Goal: Task Accomplishment & Management: Complete application form

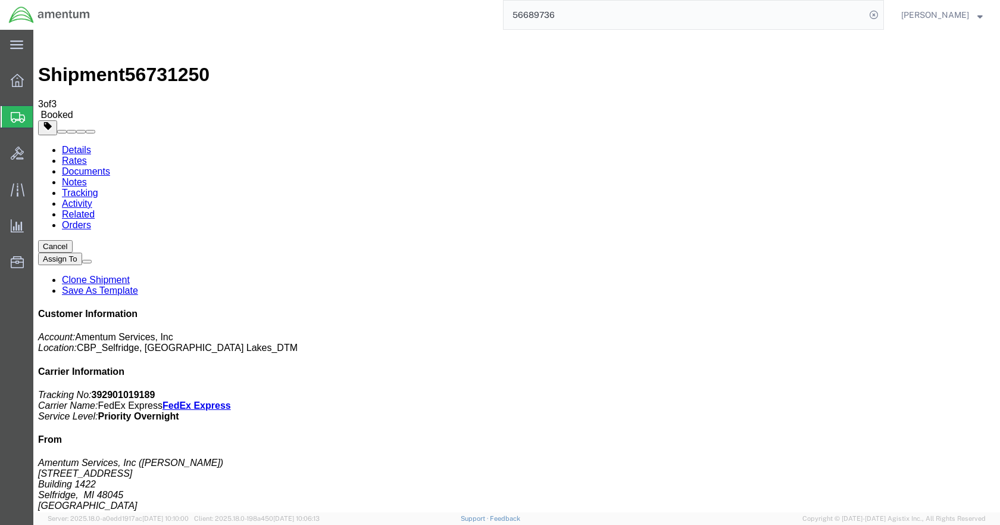
click at [0, 0] on span "Create Shipment" at bounding box center [0, 0] width 0 height 0
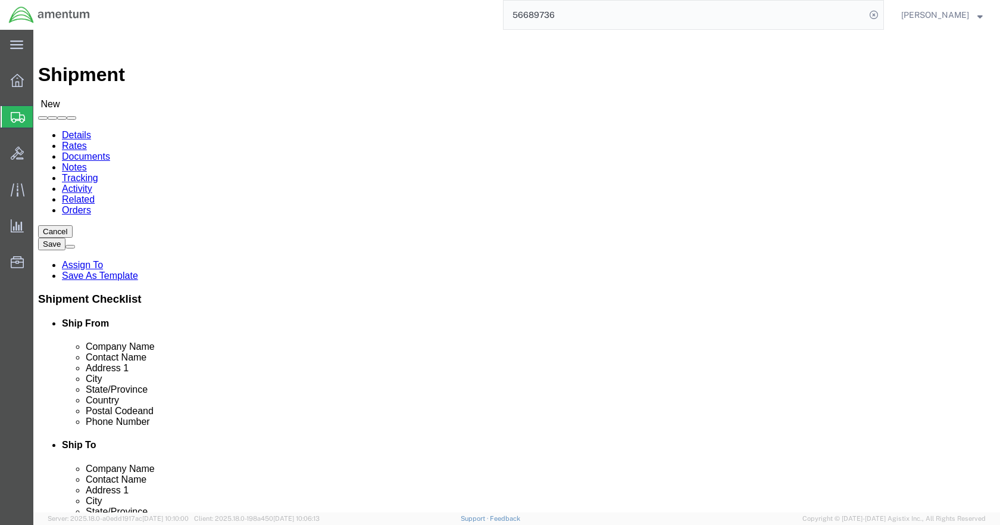
type input "LRT"
select select "49940"
select select "[GEOGRAPHIC_DATA]"
click input "checkbox"
checkbox input "false"
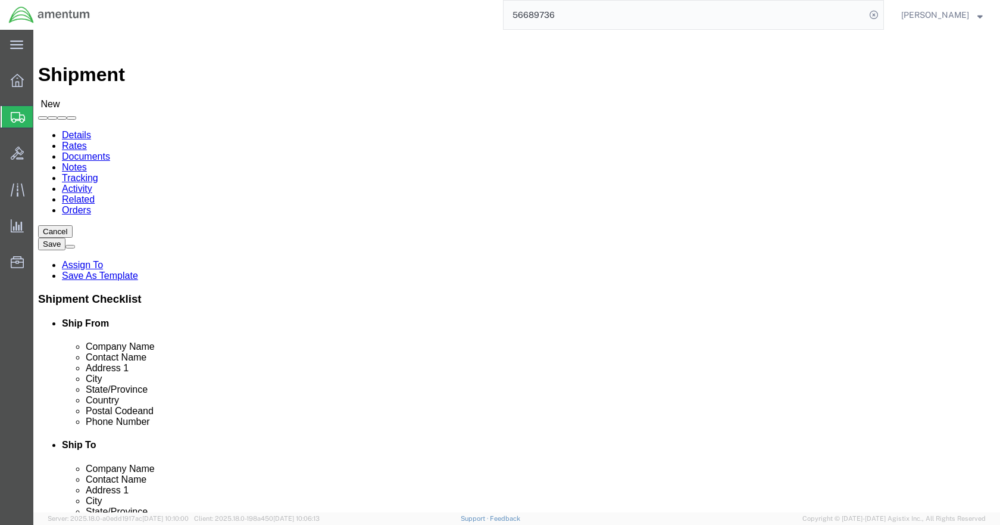
drag, startPoint x: 40, startPoint y: 313, endPoint x: 79, endPoint y: 294, distance: 43.9
click input "text"
type input "[PERSON_NAME]"
click p "- Amentum Services, Inc - ([PERSON_NAME]) [STREET_ADDRESS]"
select select "MI"
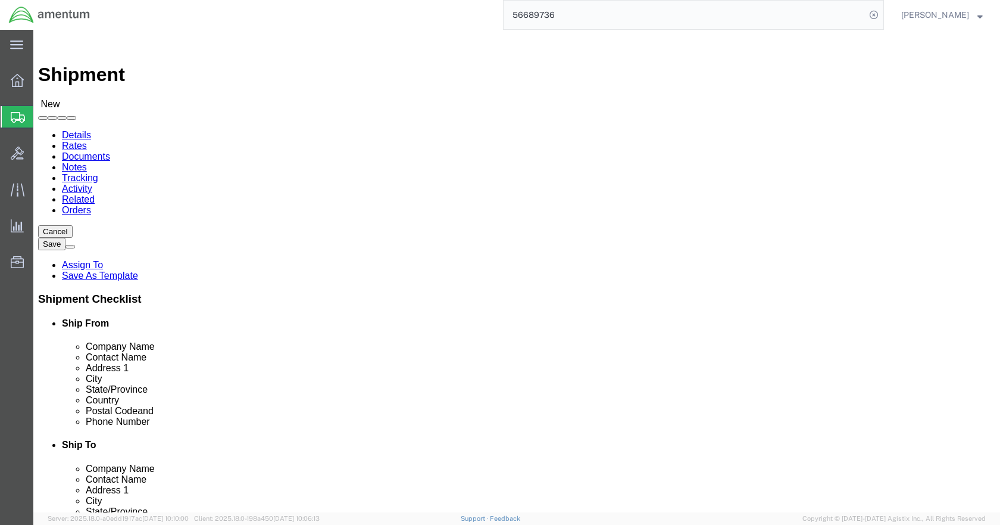
type input "[PERSON_NAME]"
click input "text"
type input "5869542217"
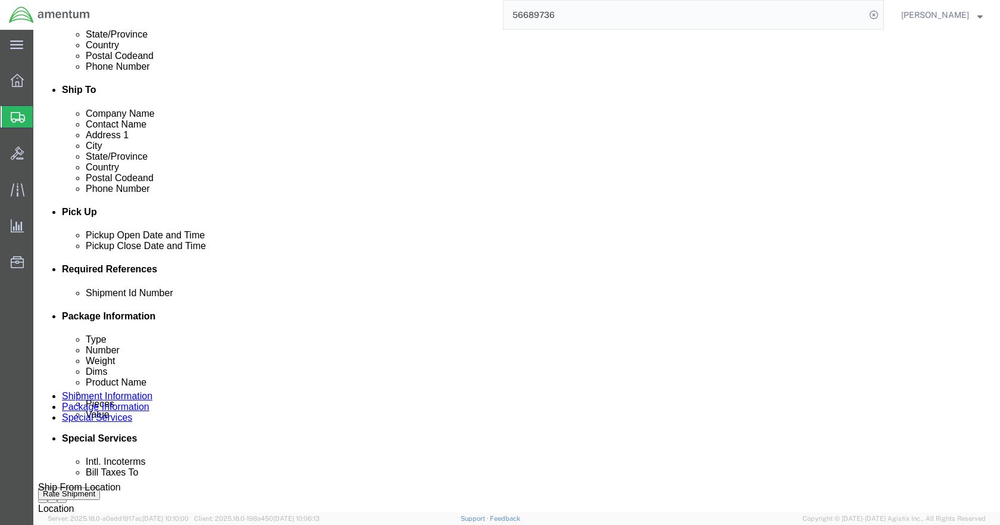
scroll to position [417, 0]
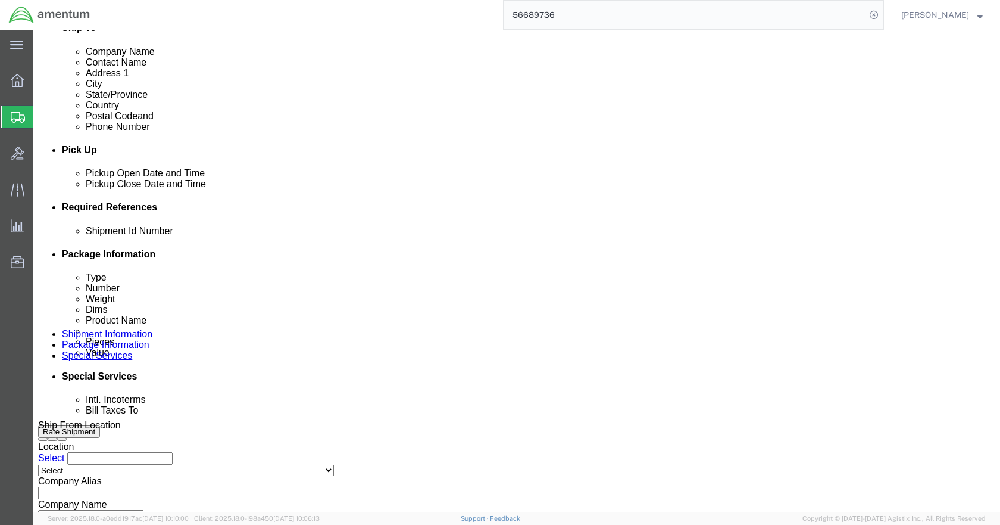
click button "Add reference"
click input "text"
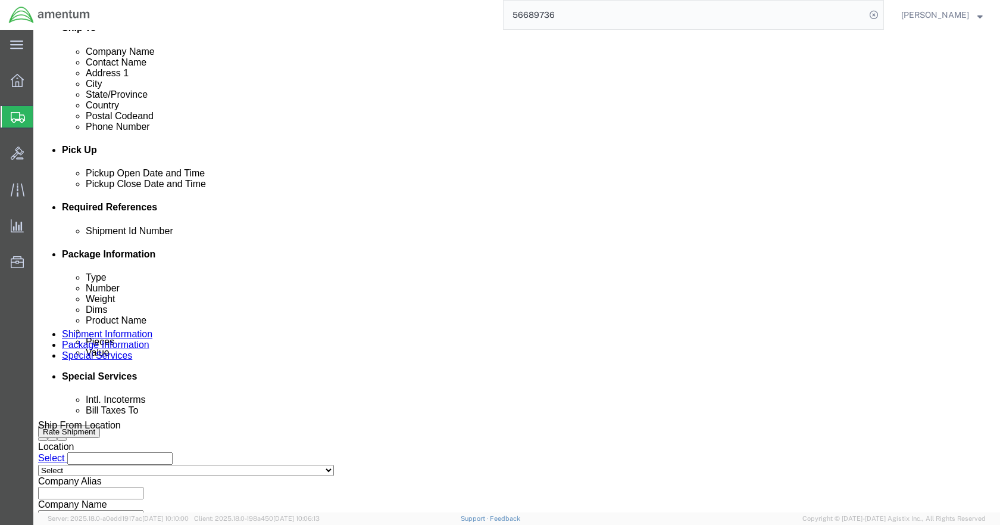
type input "PR1782"
click input "text"
type input "PR1782"
click input "text"
type input "CBP"
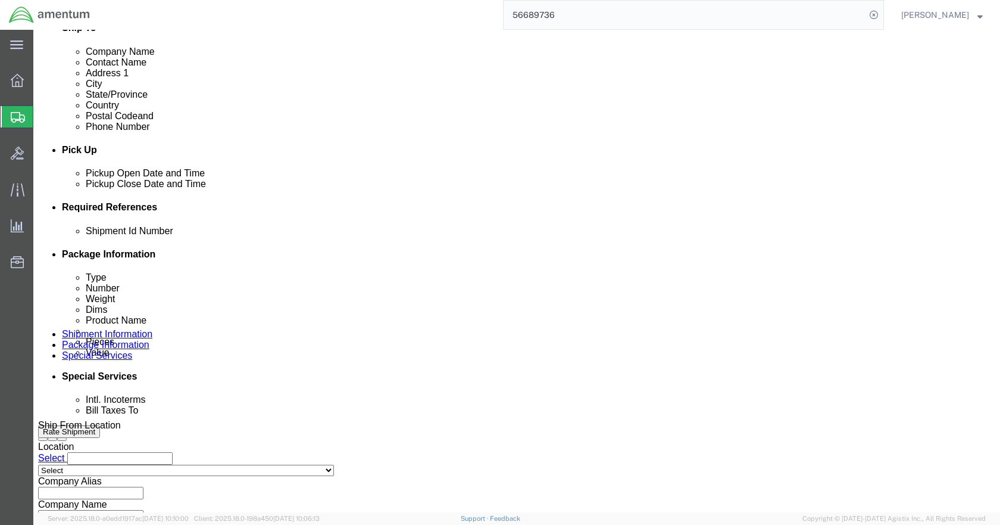
click input "text"
type input "6118.03.03.2219.000.DTM.0000"
click select "Select Account Type Activity ID Airline Appointment Number ASN Batch Request # …"
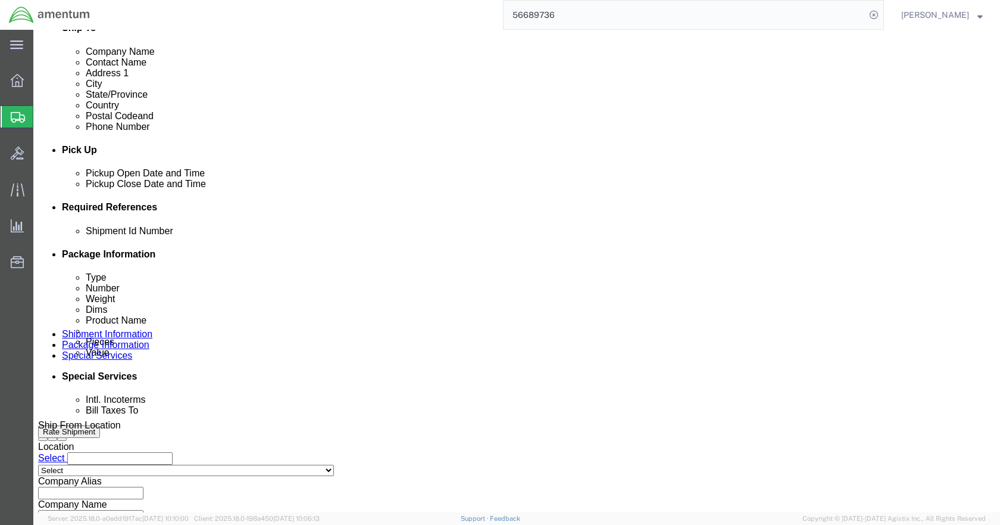
select select "PROJNUM"
click select "Select Account Type Activity ID Airline Appointment Number ASN Batch Request # …"
select select "DEPT"
click select "Select Account Type Activity ID Airline Appointment Number ASN Batch Request # …"
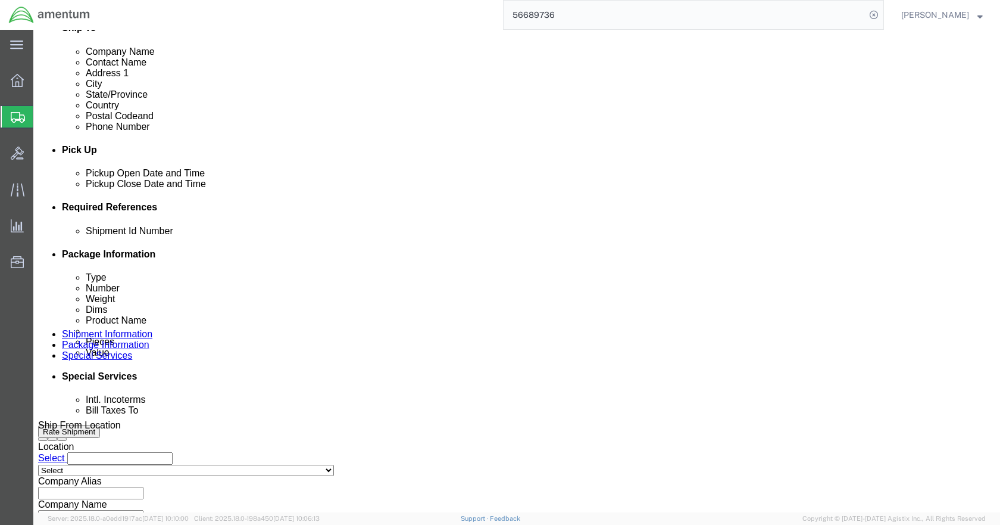
click select "Select Account Type Activity ID Airline Appointment Number ASN Batch Request # …"
select select "CUSTREF"
click select "Select Account Type Activity ID Airline Appointment Number ASN Batch Request # …"
click icon
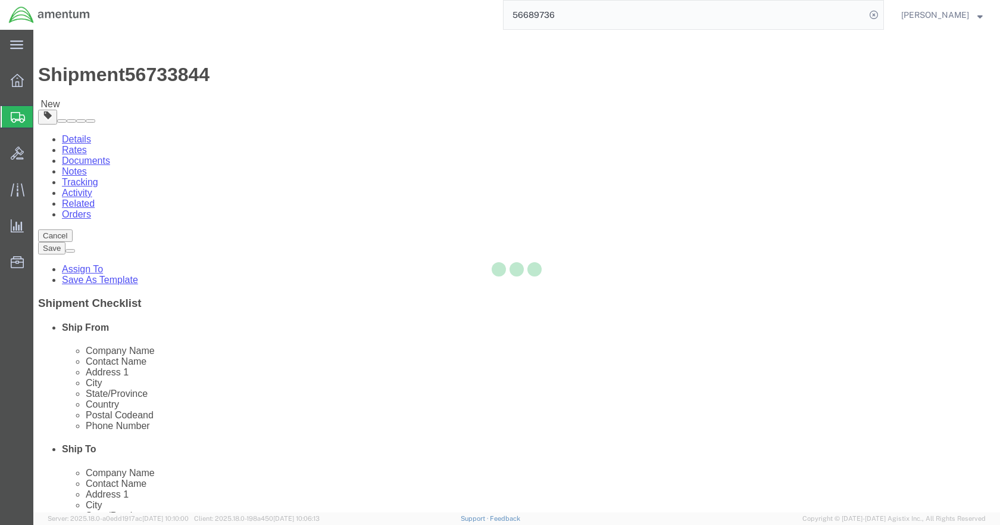
select select "CBOX"
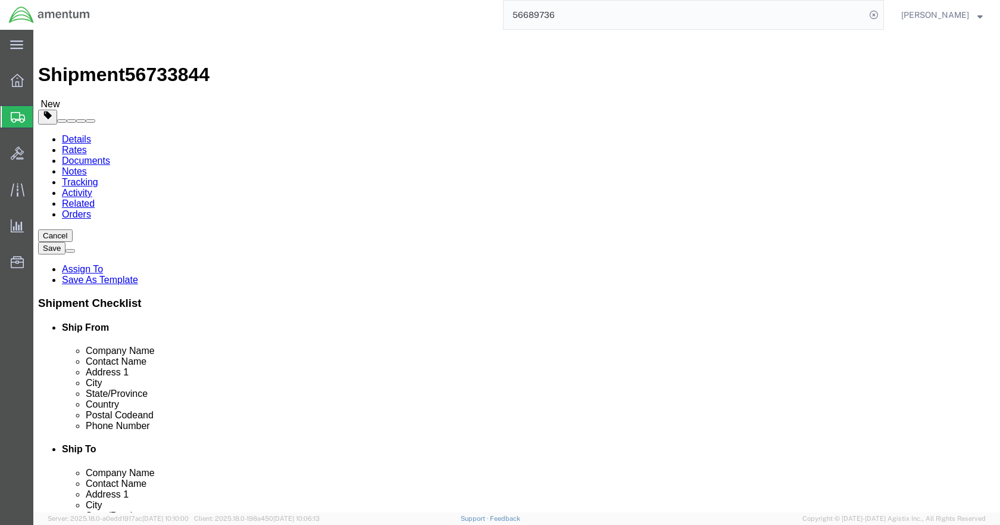
click input "text"
type input "10"
type input "2.5"
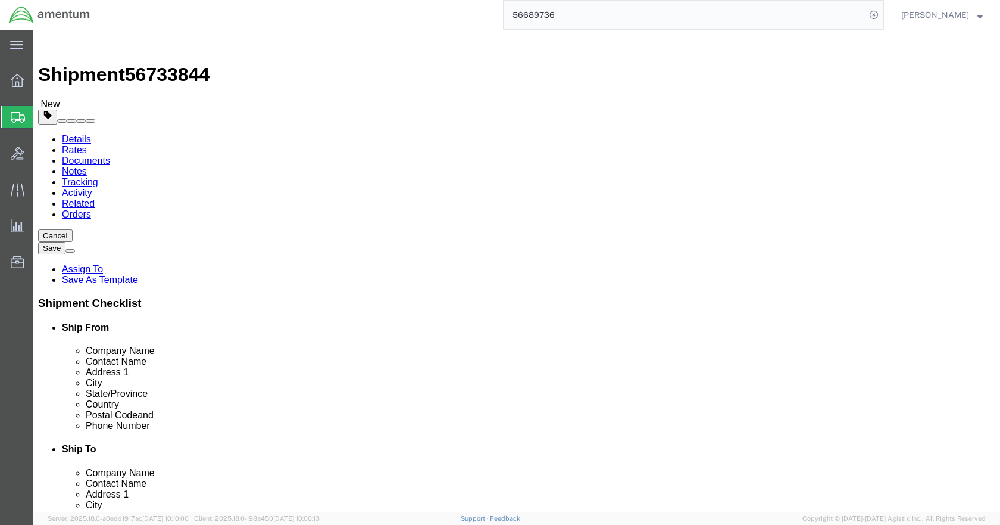
click link "Add Content"
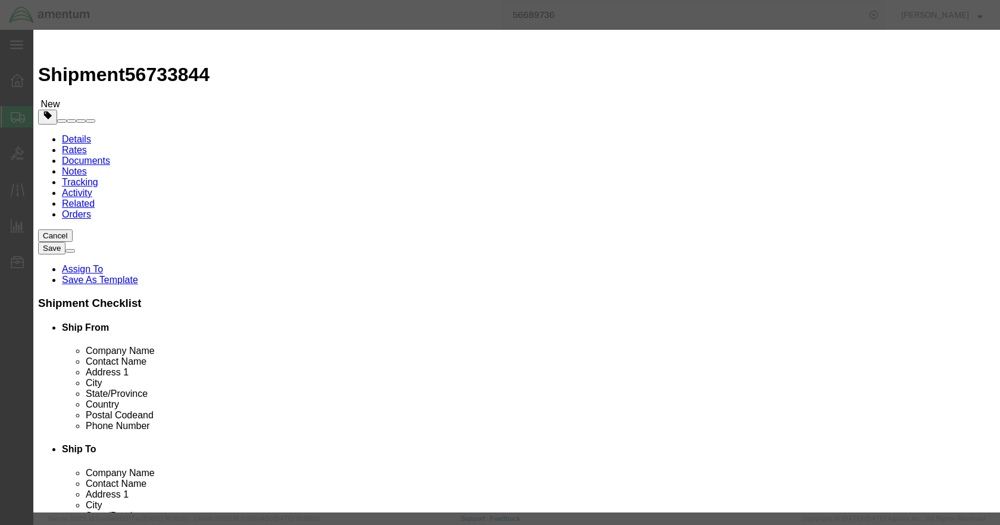
click input "text"
type input "PR1782"
type input "1"
type input "300"
select select "USD"
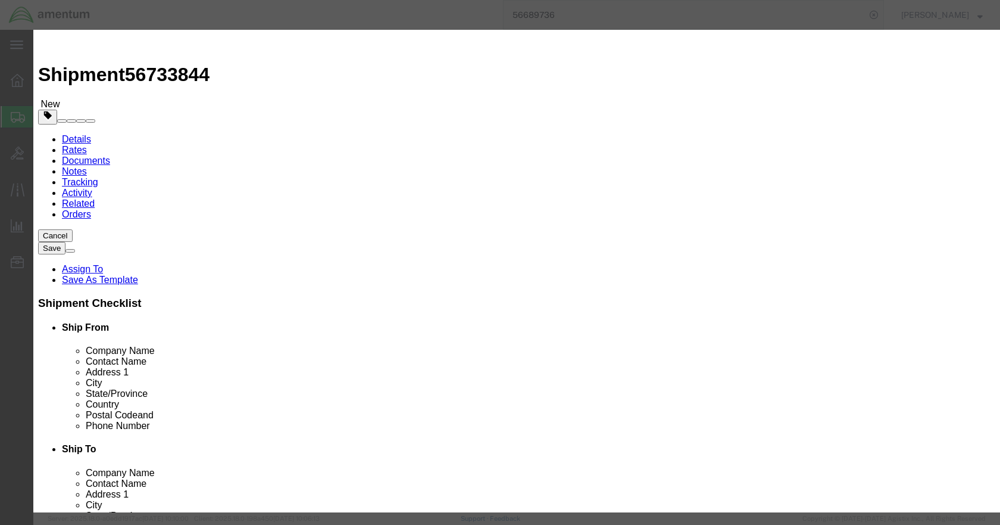
click button "Save & Close"
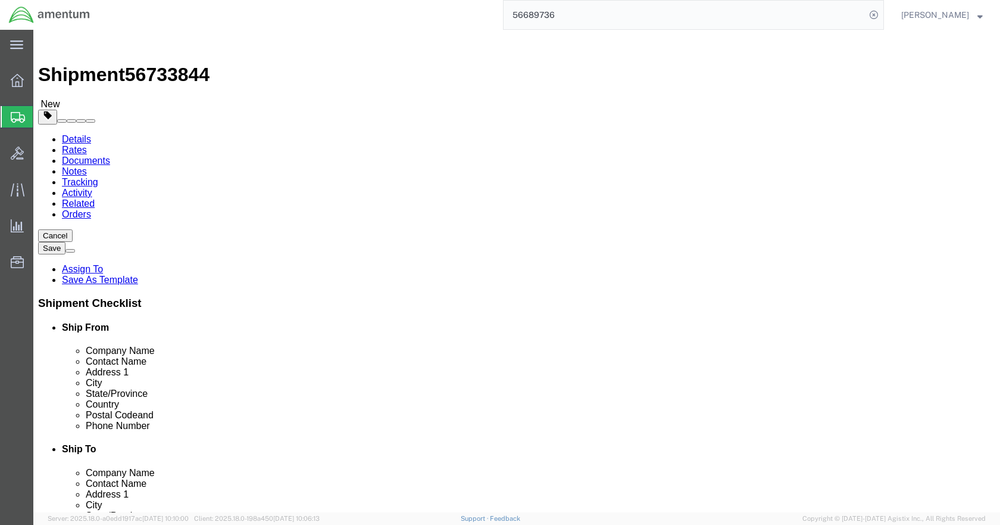
click button "Rate Shipment"
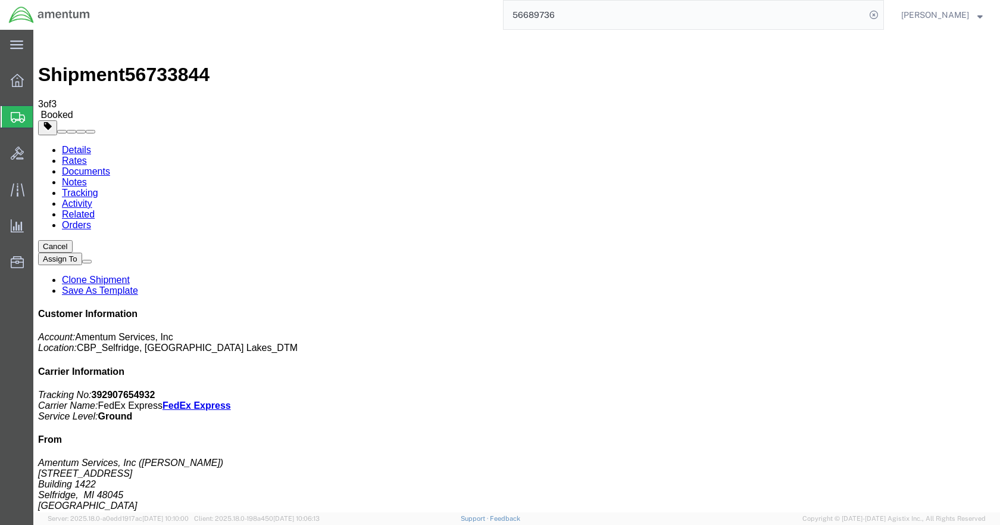
drag, startPoint x: 419, startPoint y: 212, endPoint x: 449, endPoint y: 274, distance: 68.7
